Goal: Use online tool/utility: Use online tool/utility

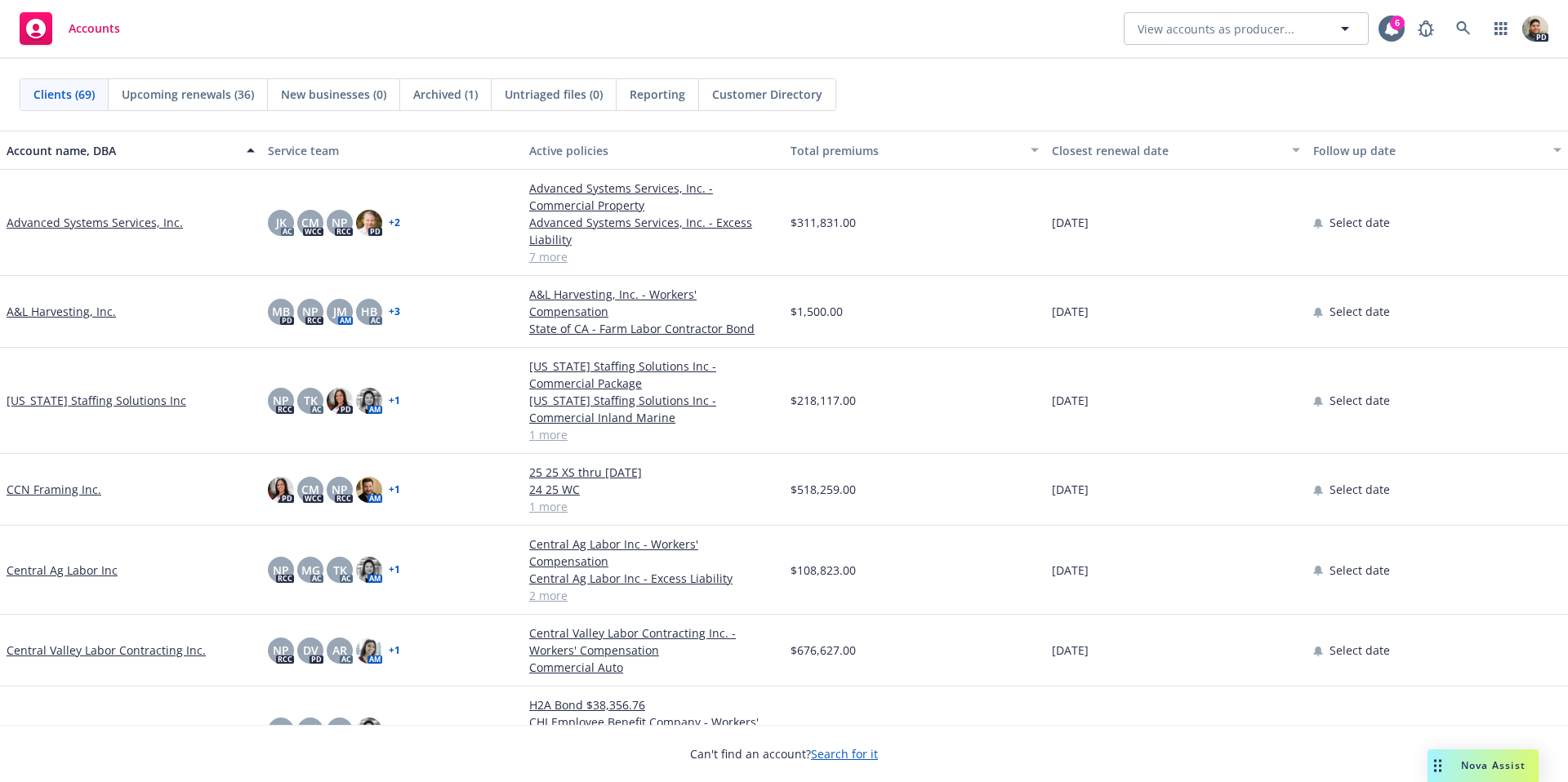
click at [1468, 765] on span "Nova Assist" at bounding box center [1493, 765] width 65 height 14
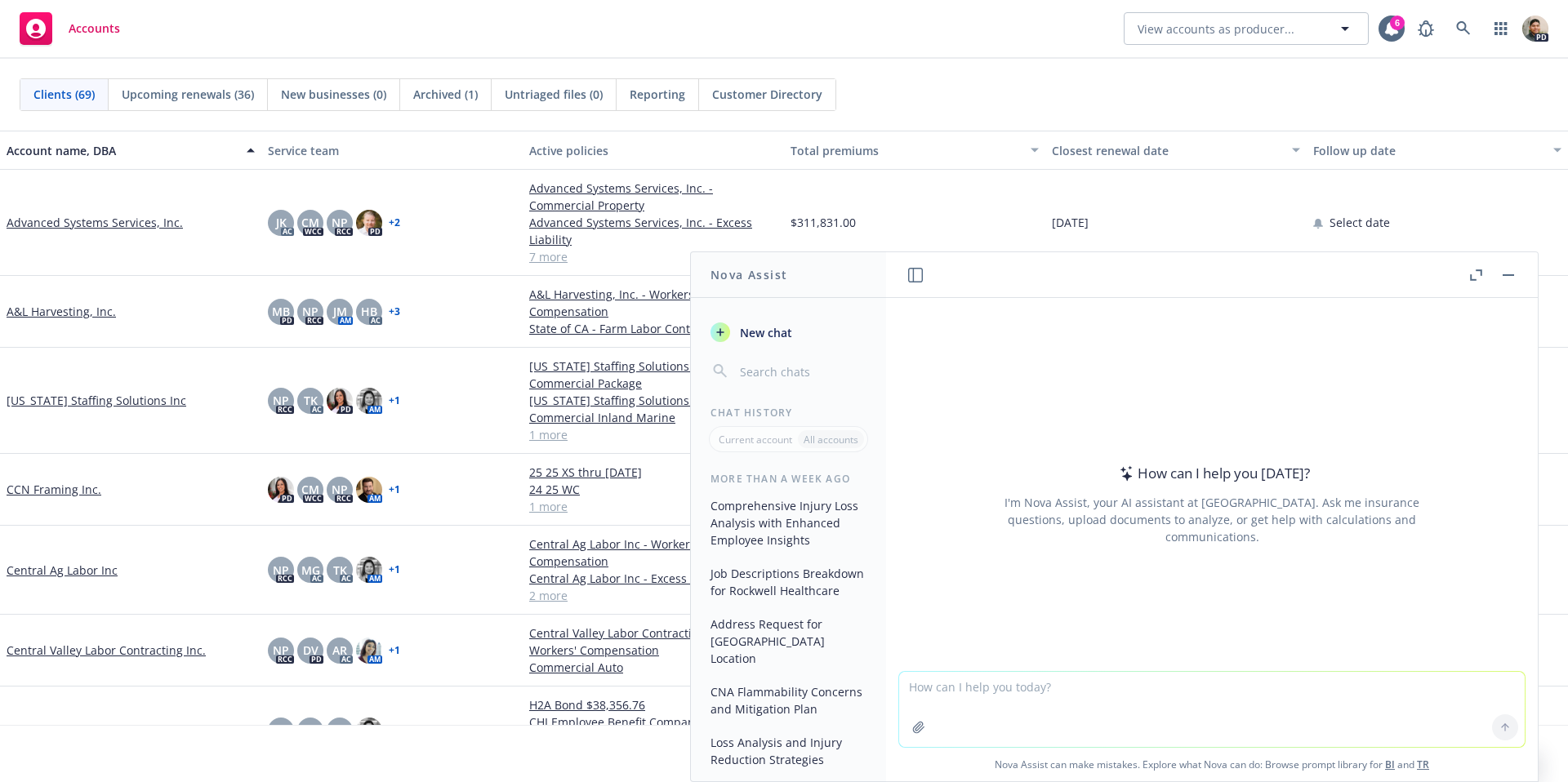
click at [1007, 703] on textarea at bounding box center [1212, 709] width 625 height 75
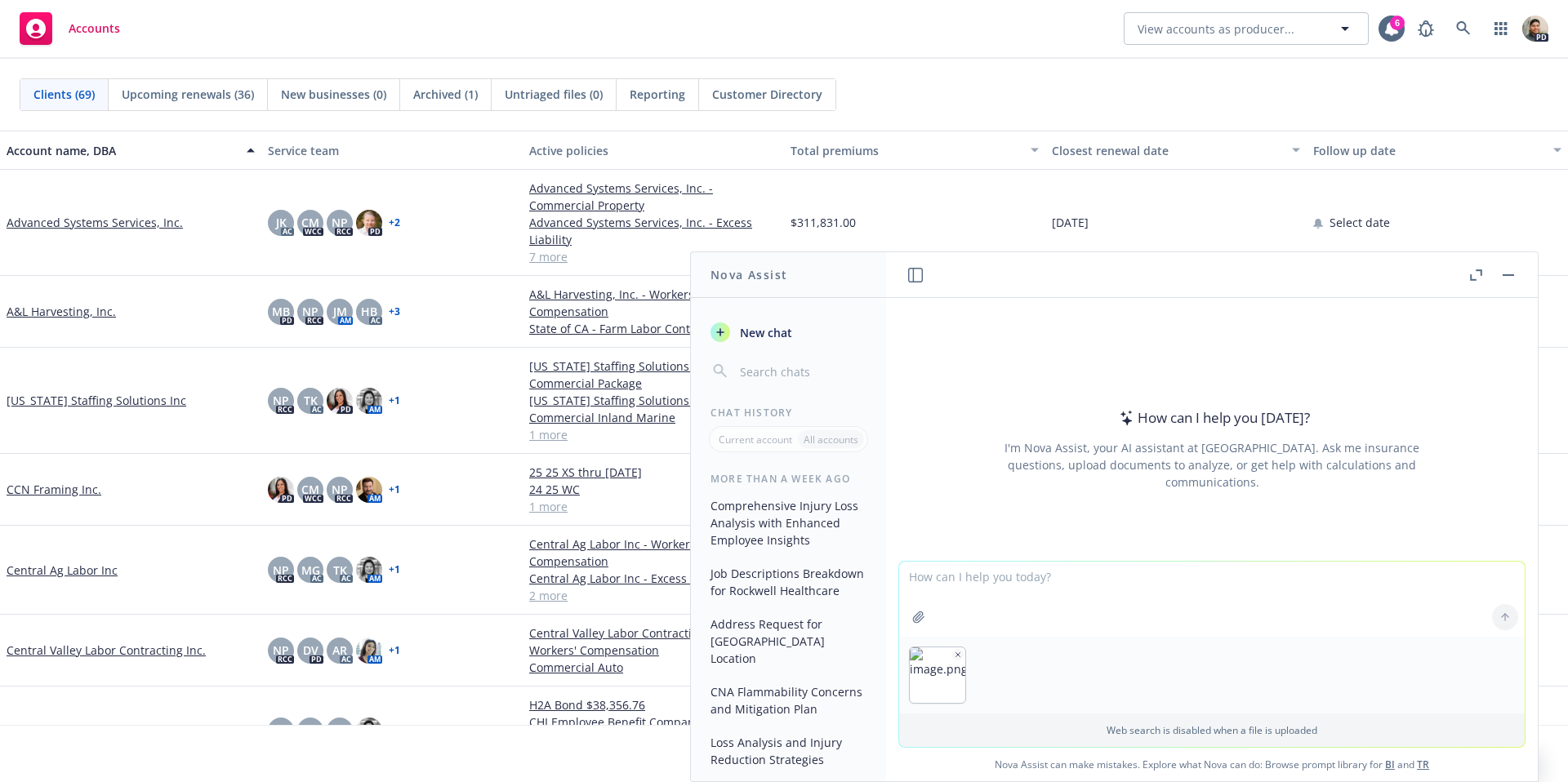
click at [938, 581] on textarea at bounding box center [1212, 599] width 625 height 75
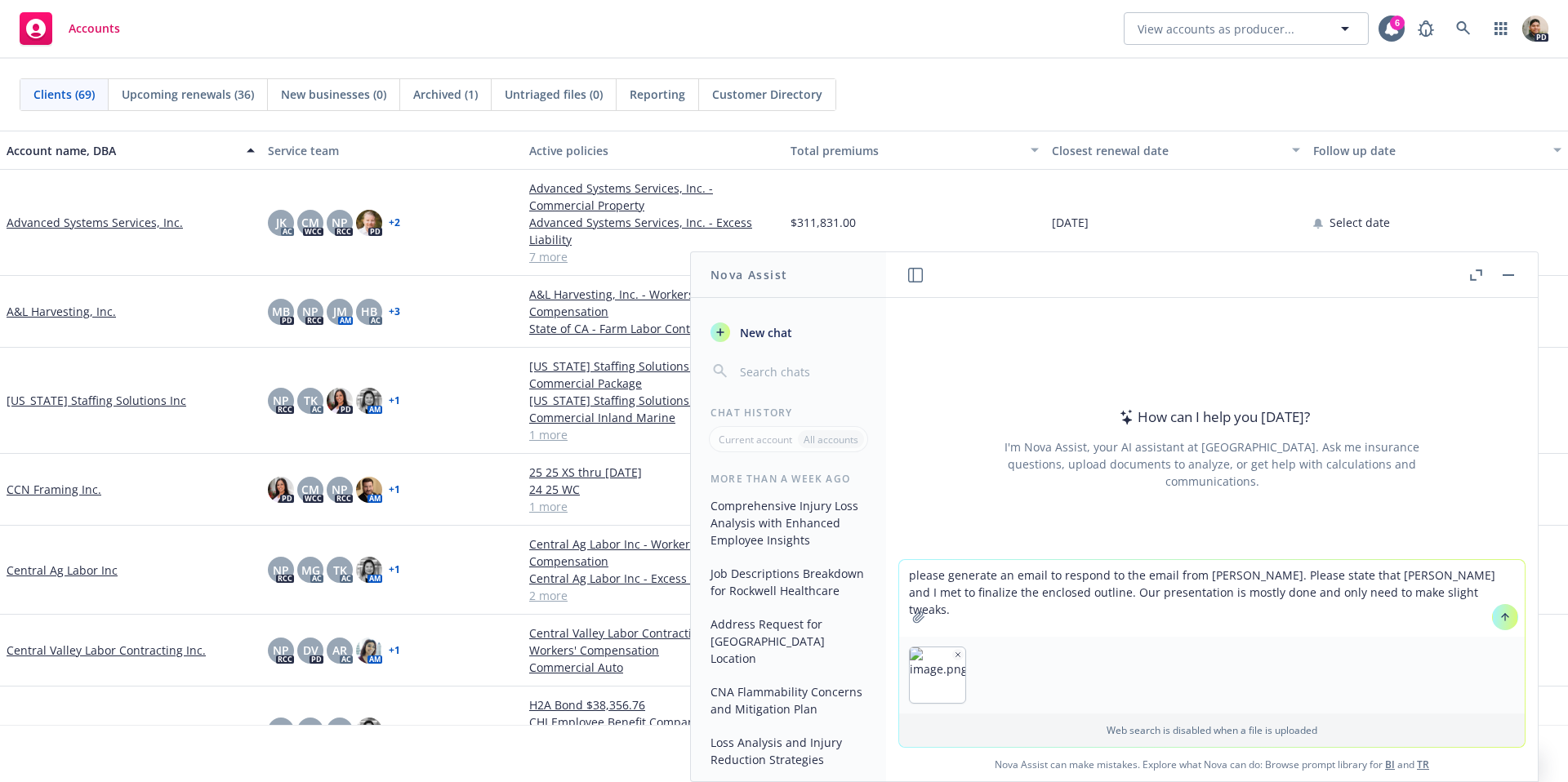
click at [1049, 585] on textarea "please generate an email to respond to the email from [PERSON_NAME]. Please sta…" at bounding box center [1212, 599] width 625 height 77
drag, startPoint x: 998, startPoint y: 594, endPoint x: 1048, endPoint y: 628, distance: 60.5
click at [998, 594] on textarea "please generate an email to respond to the email from [PERSON_NAME]. Please sta…" at bounding box center [1212, 599] width 625 height 77
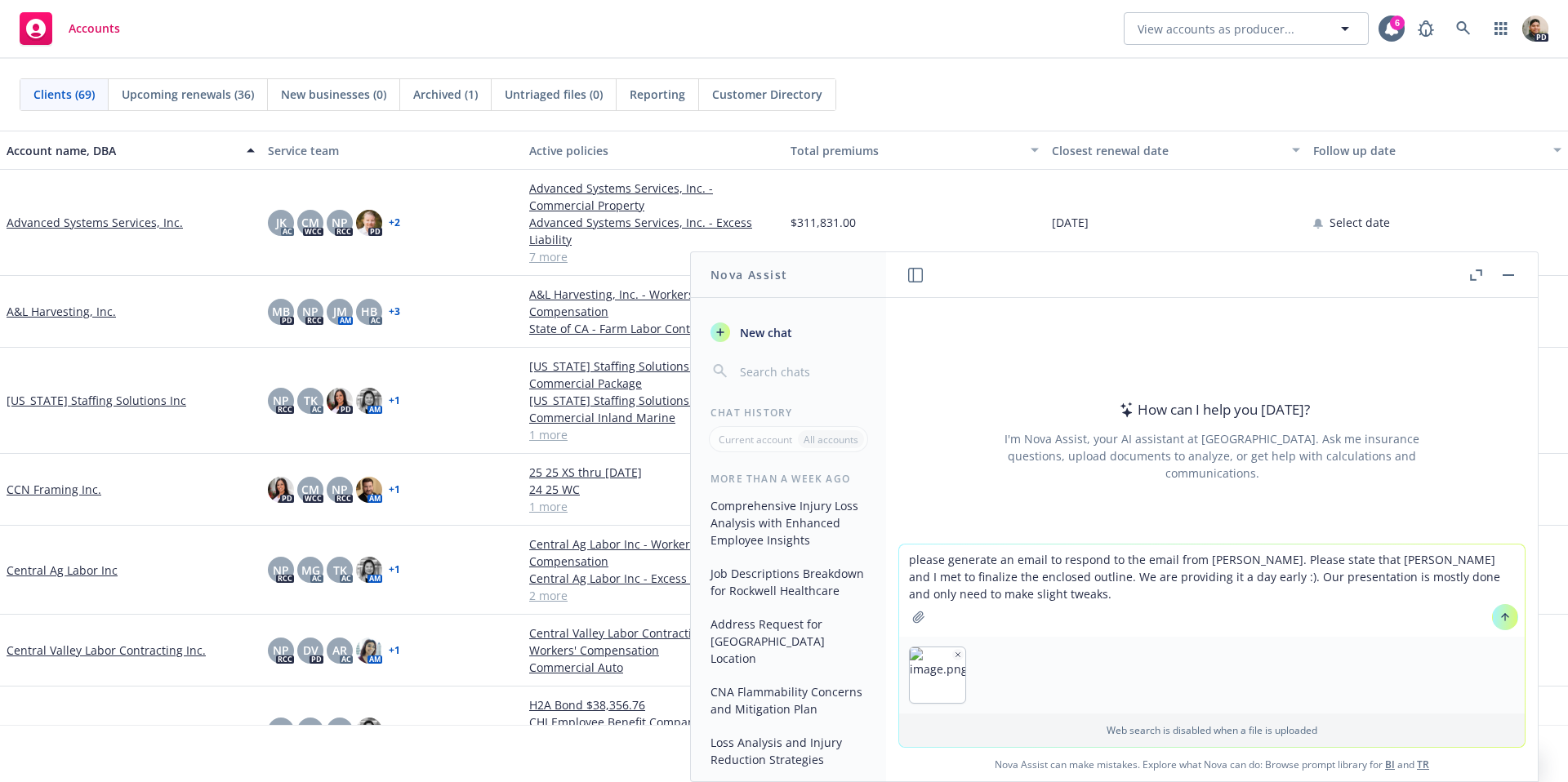
click at [960, 595] on textarea "please generate an email to respond to the email from [PERSON_NAME]. Please sta…" at bounding box center [1212, 590] width 625 height 92
type textarea "please generate an email to respond to the email from [PERSON_NAME]. Please sta…"
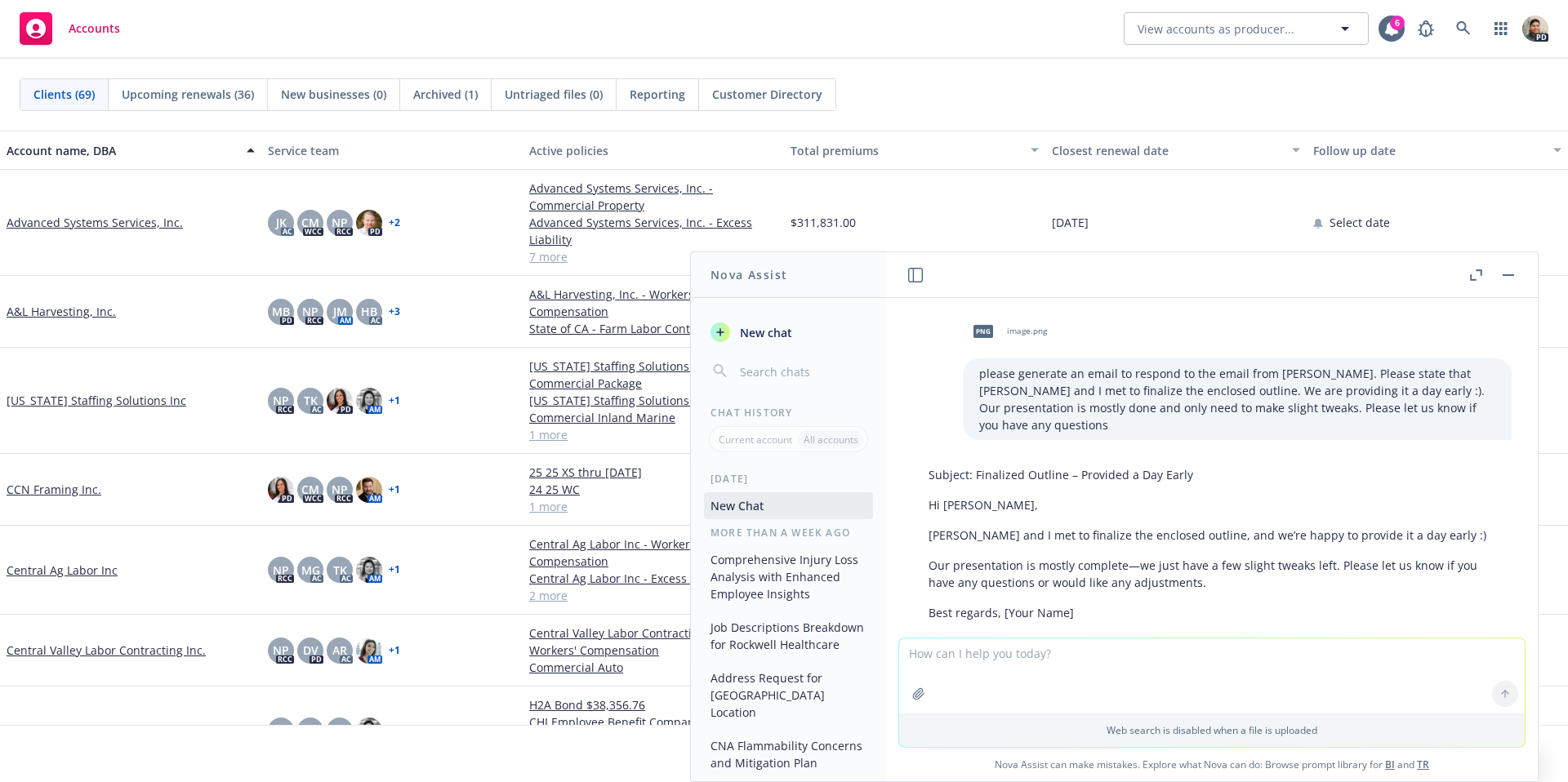
scroll to position [42, 0]
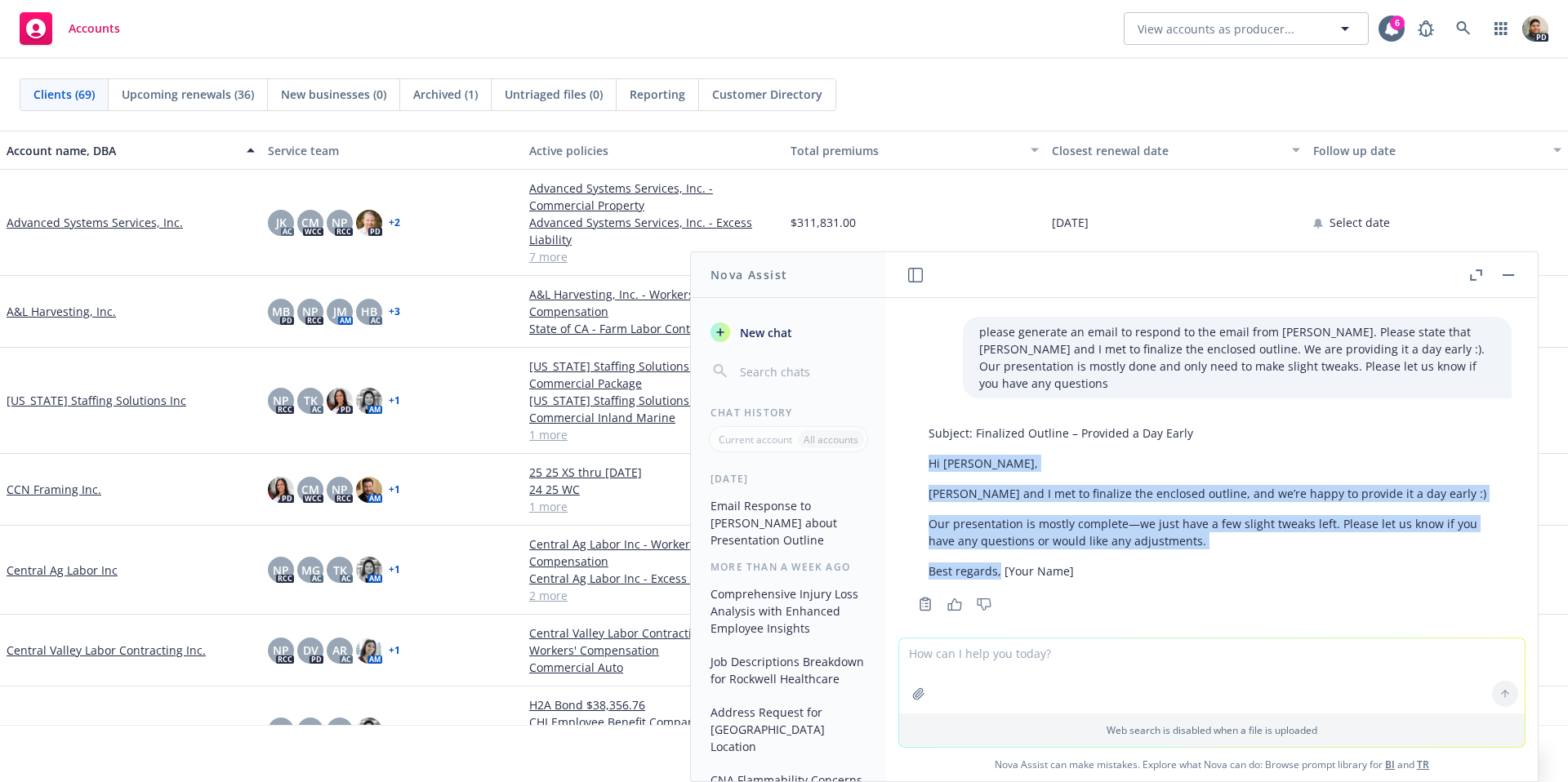
drag, startPoint x: 999, startPoint y: 557, endPoint x: 927, endPoint y: 438, distance: 139.1
click at [922, 432] on div "Subject: Finalized Outline – Provided a Day Early Hi [PERSON_NAME], [PERSON_NAM…" at bounding box center [1212, 502] width 600 height 168
copy div "Hi [PERSON_NAME], [PERSON_NAME] and I met to finalize the enclosed outline, and…"
